Goal: Information Seeking & Learning: Learn about a topic

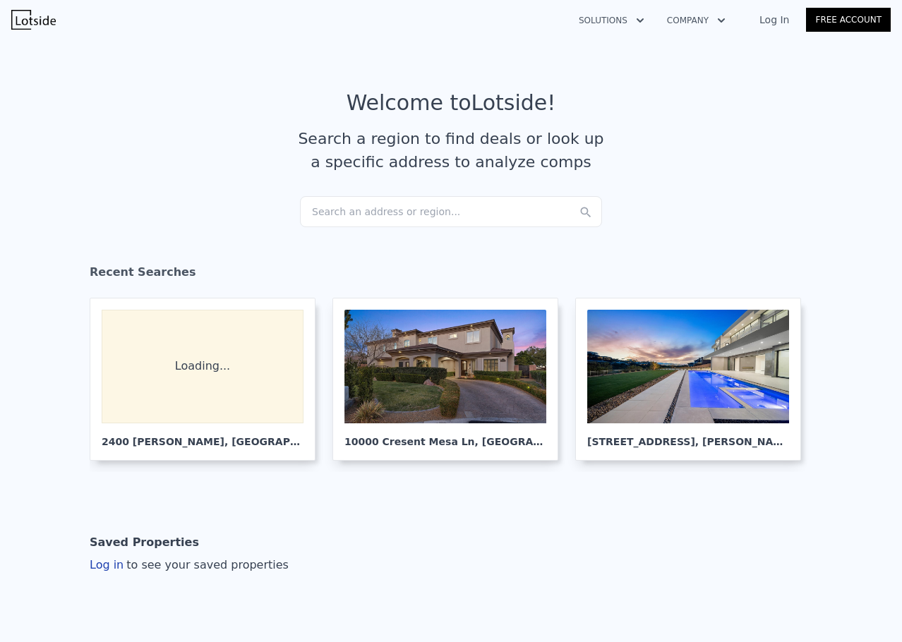
click at [349, 218] on div "Search an address or region..." at bounding box center [451, 211] width 302 height 31
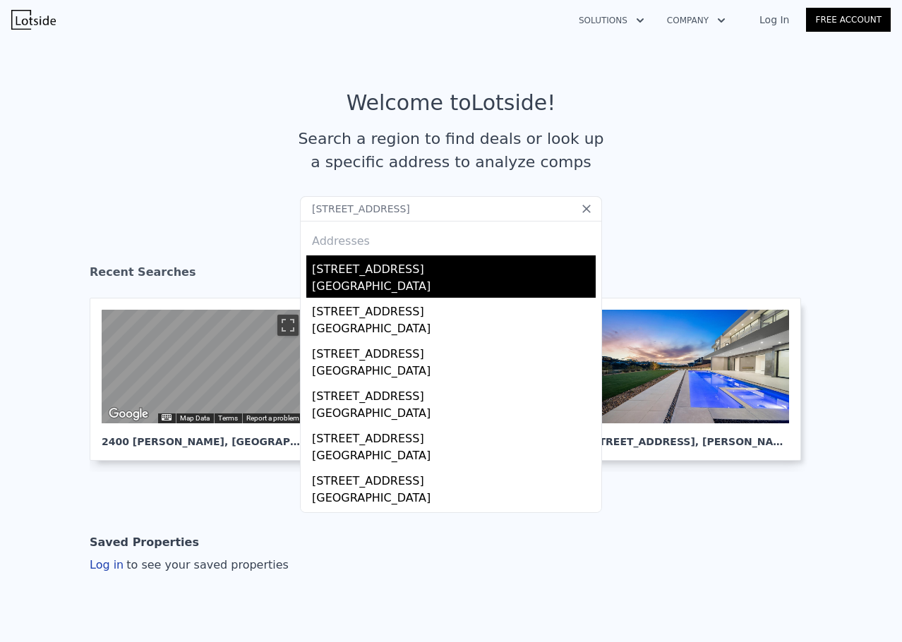
type input "[STREET_ADDRESS]"
click at [464, 277] on div "[STREET_ADDRESS]" at bounding box center [454, 266] width 284 height 23
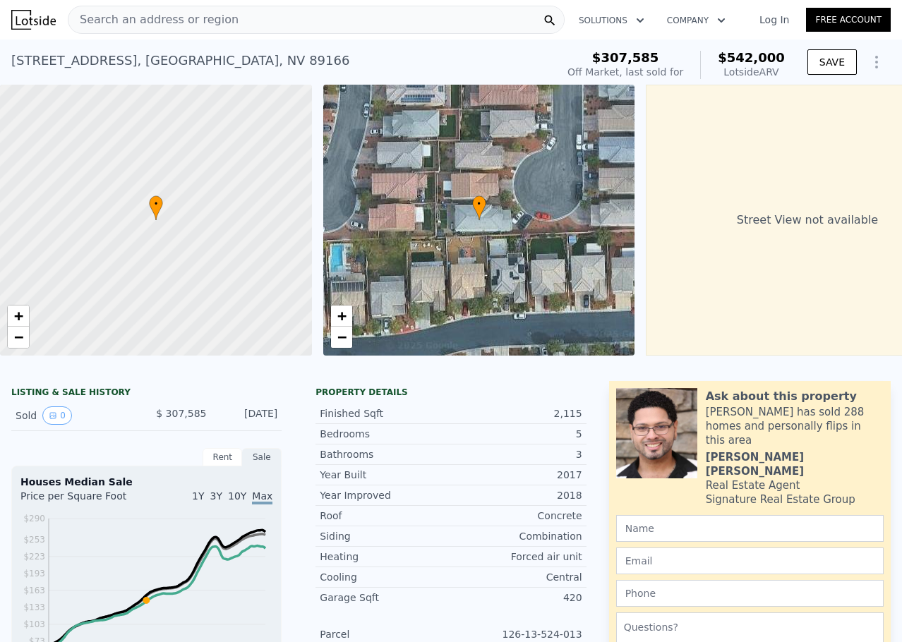
click at [287, 25] on div "Search an address or region" at bounding box center [316, 20] width 497 height 28
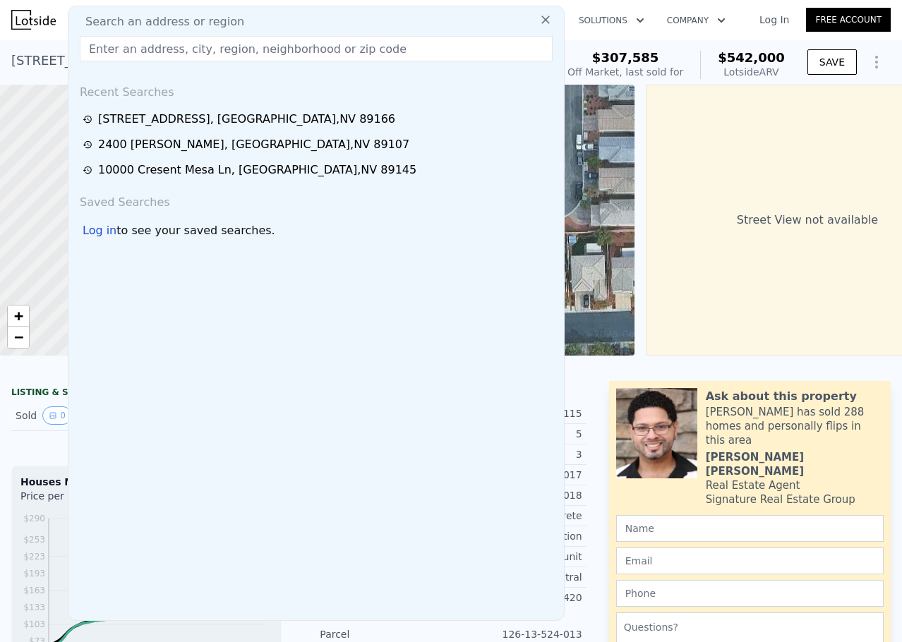
drag, startPoint x: 287, startPoint y: 25, endPoint x: 242, endPoint y: 49, distance: 51.5
paste input "[STREET_ADDRESS]"
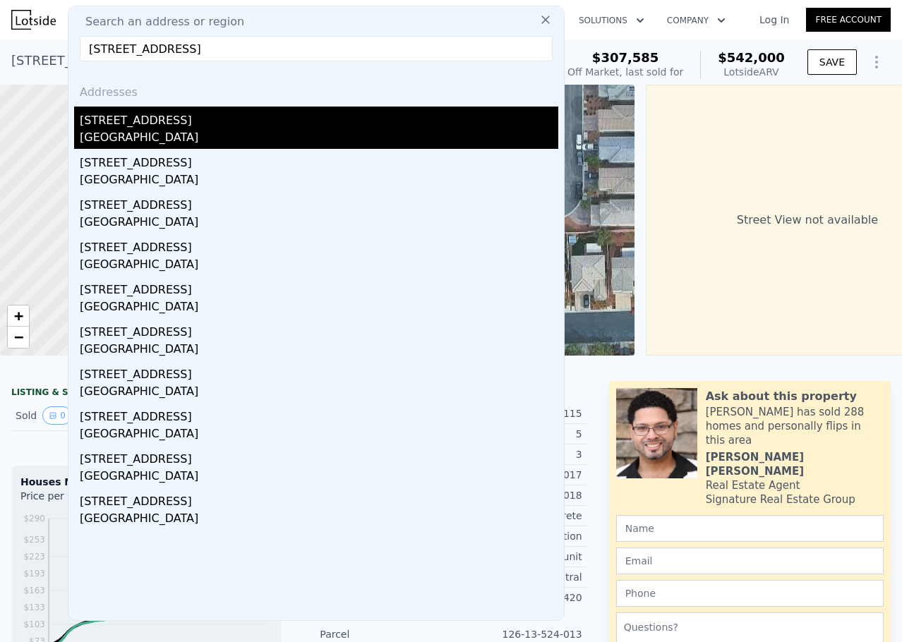
type input "[STREET_ADDRESS]"
click at [268, 138] on div "[GEOGRAPHIC_DATA]" at bounding box center [319, 139] width 478 height 20
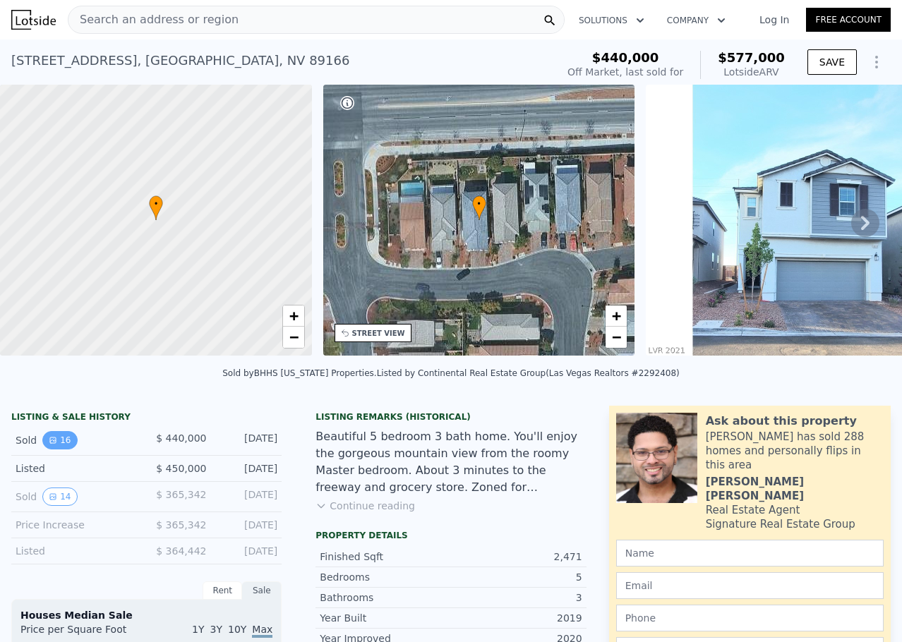
click at [59, 449] on button "16" at bounding box center [59, 440] width 35 height 18
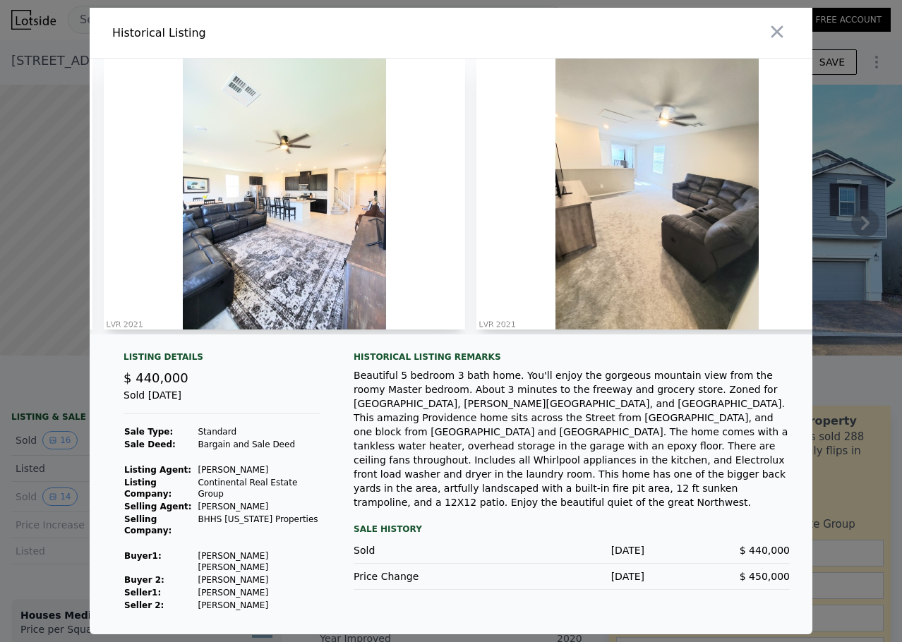
scroll to position [0, 1046]
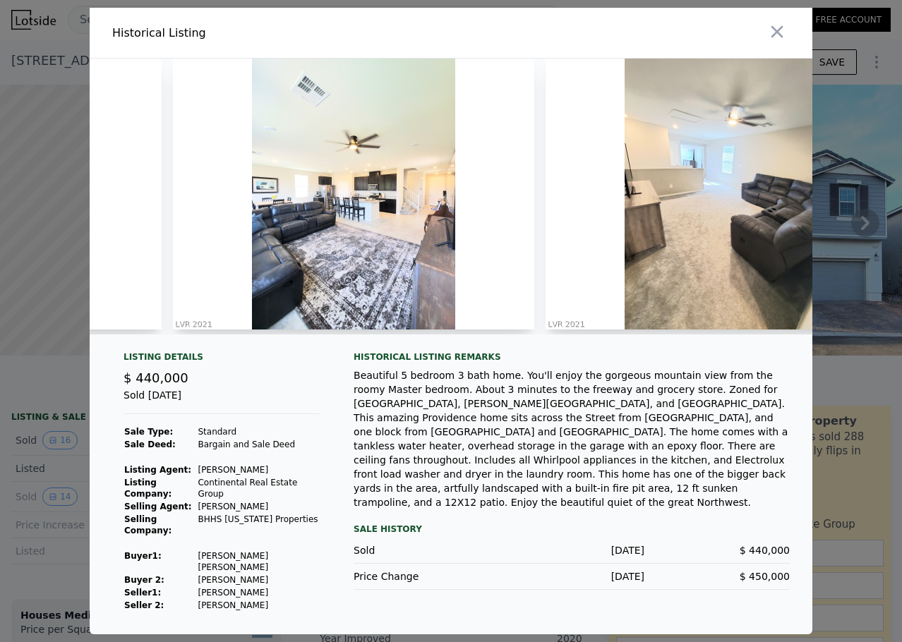
click at [773, 42] on icon "button" at bounding box center [777, 32] width 20 height 20
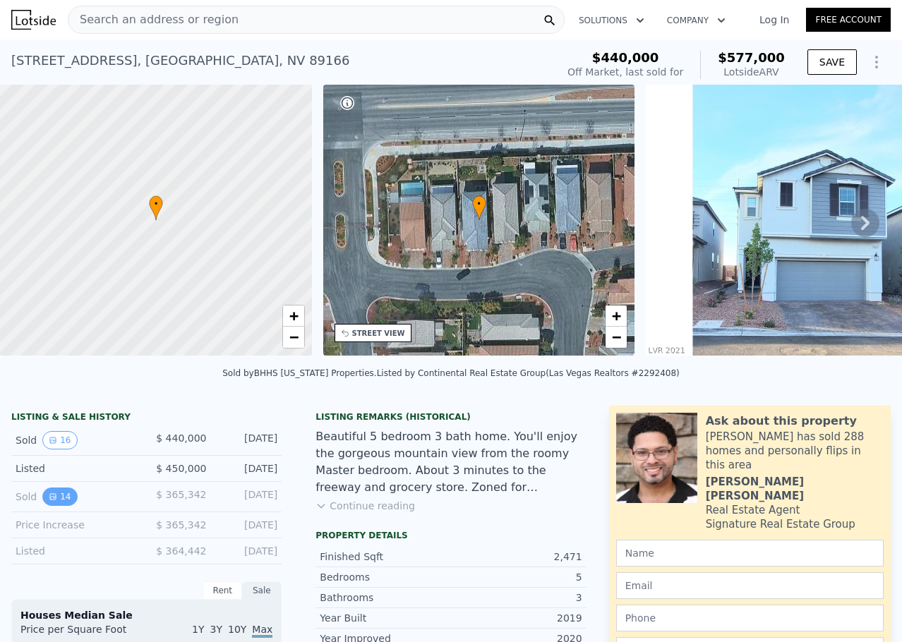
click at [65, 501] on button "14" at bounding box center [59, 497] width 35 height 18
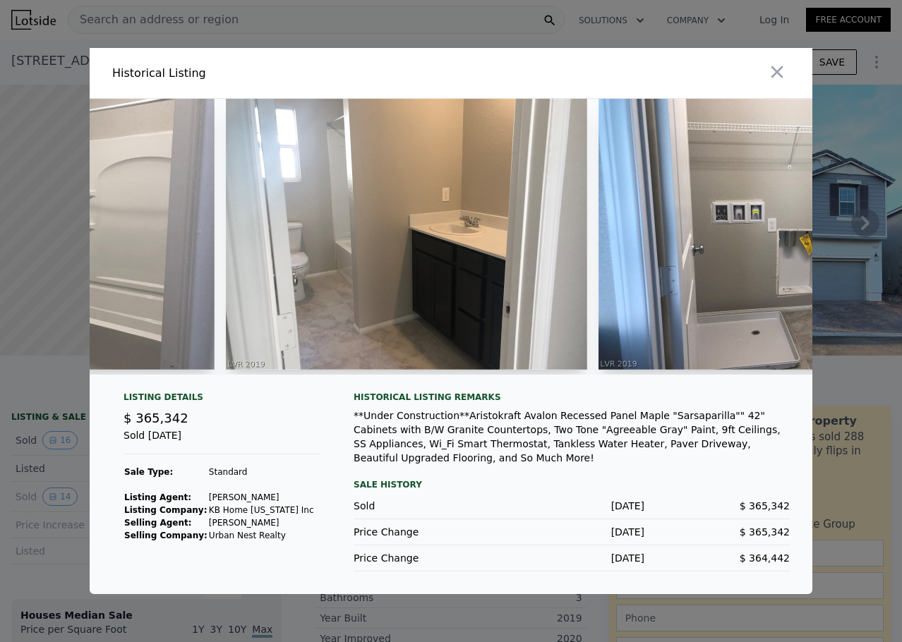
scroll to position [0, 2642]
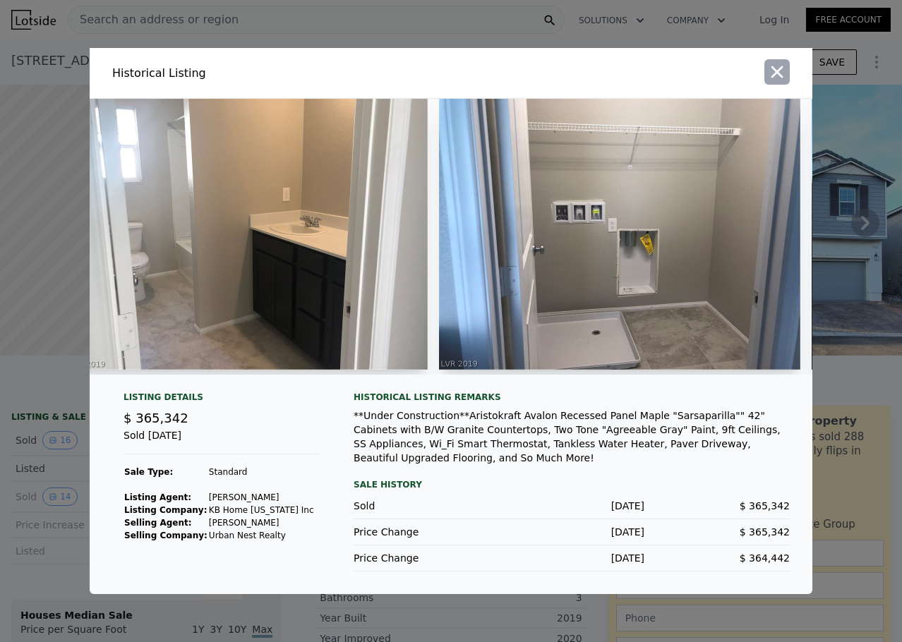
click at [773, 75] on icon "button" at bounding box center [777, 72] width 20 height 20
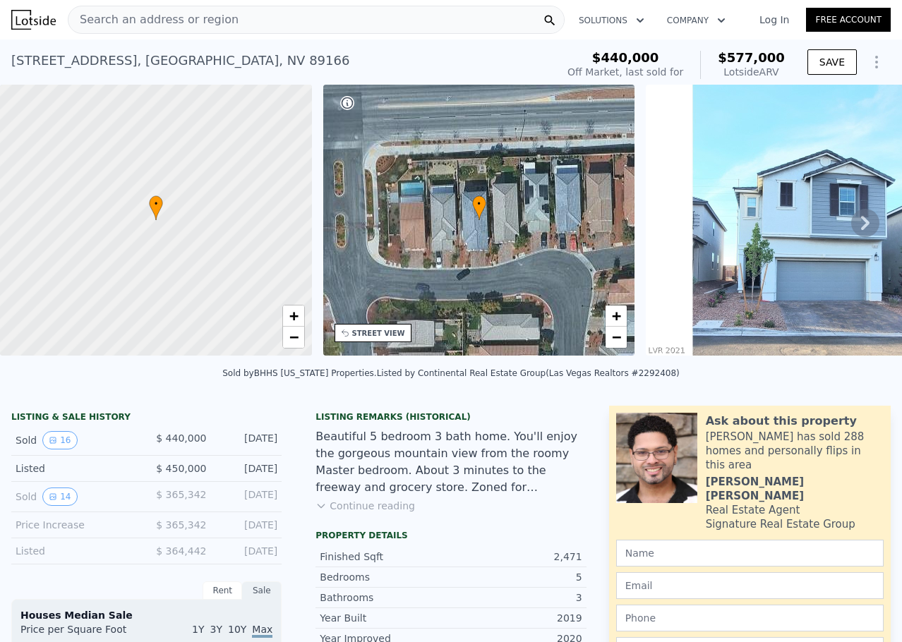
click at [315, 54] on div "[STREET_ADDRESS] Sold [DATE] for $440k (~ARV $577k )" at bounding box center [280, 65] width 539 height 40
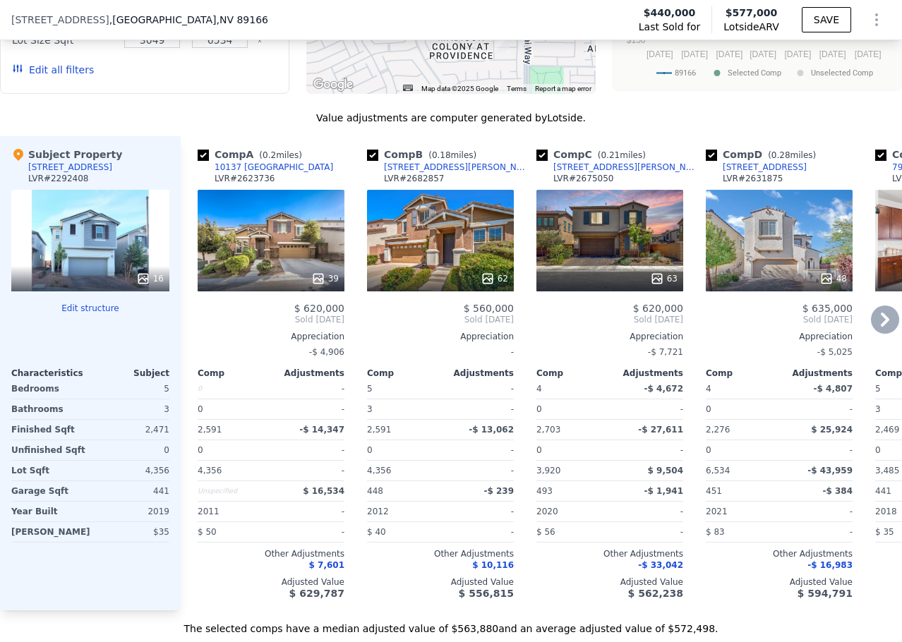
scroll to position [1336, 0]
